Goal: Find specific page/section: Find specific page/section

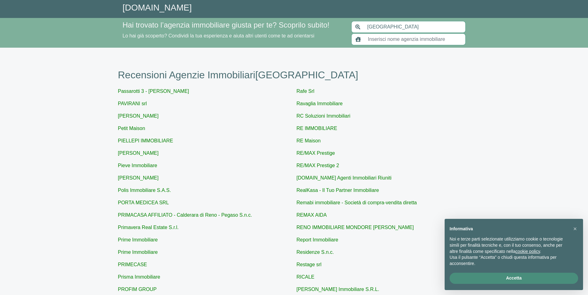
click at [530, 275] on button "Accetta" at bounding box center [514, 277] width 129 height 11
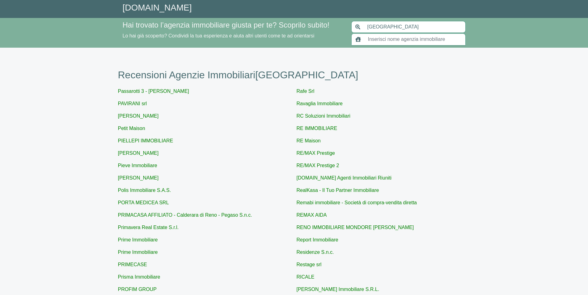
click at [388, 41] on input "text" at bounding box center [414, 39] width 101 height 12
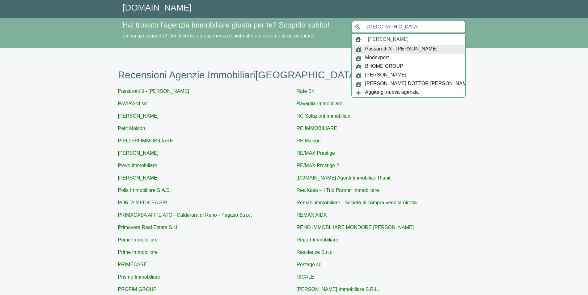
type input "Passarotti 3 - [PERSON_NAME]"
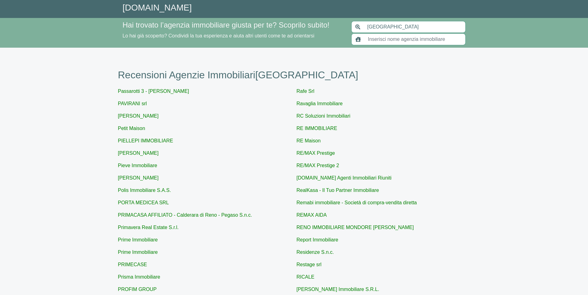
click at [395, 42] on input "text" at bounding box center [414, 39] width 101 height 12
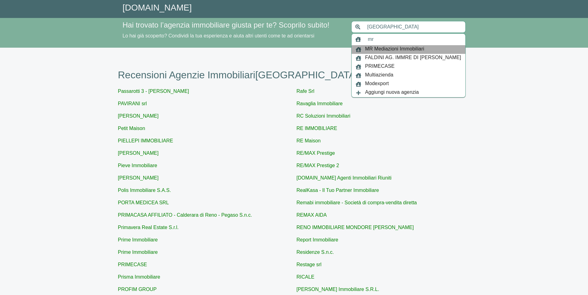
click at [395, 49] on span "MR Mediazioni Immobiliari" at bounding box center [394, 49] width 59 height 9
type input "MR Mediazioni Immobiliari"
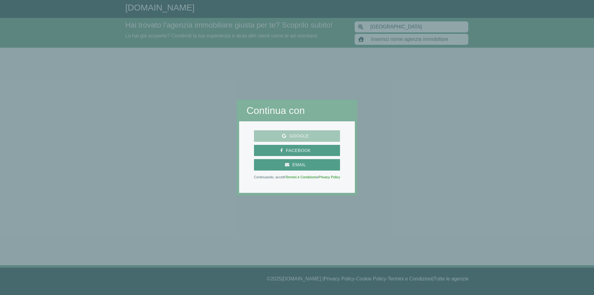
click at [304, 135] on span "Google" at bounding box center [299, 136] width 26 height 8
